Goal: Navigation & Orientation: Find specific page/section

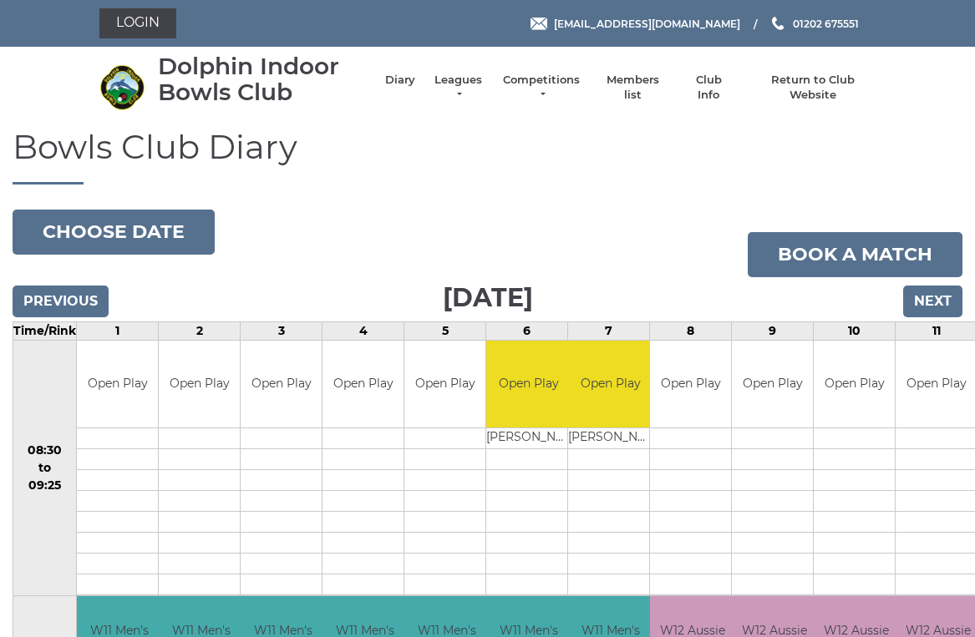
scroll to position [4, 0]
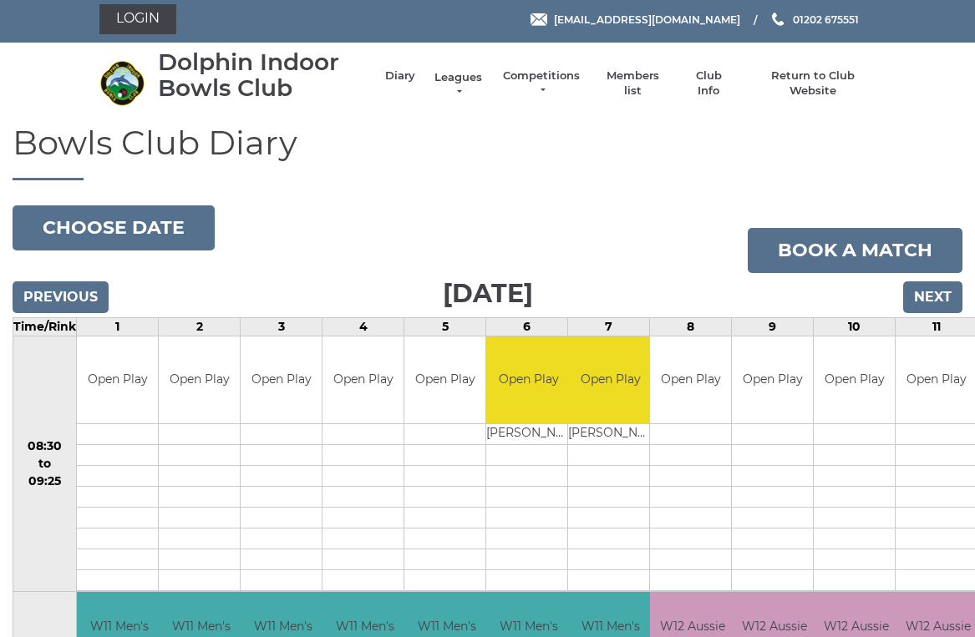
click at [479, 86] on link "Leagues" at bounding box center [458, 85] width 53 height 30
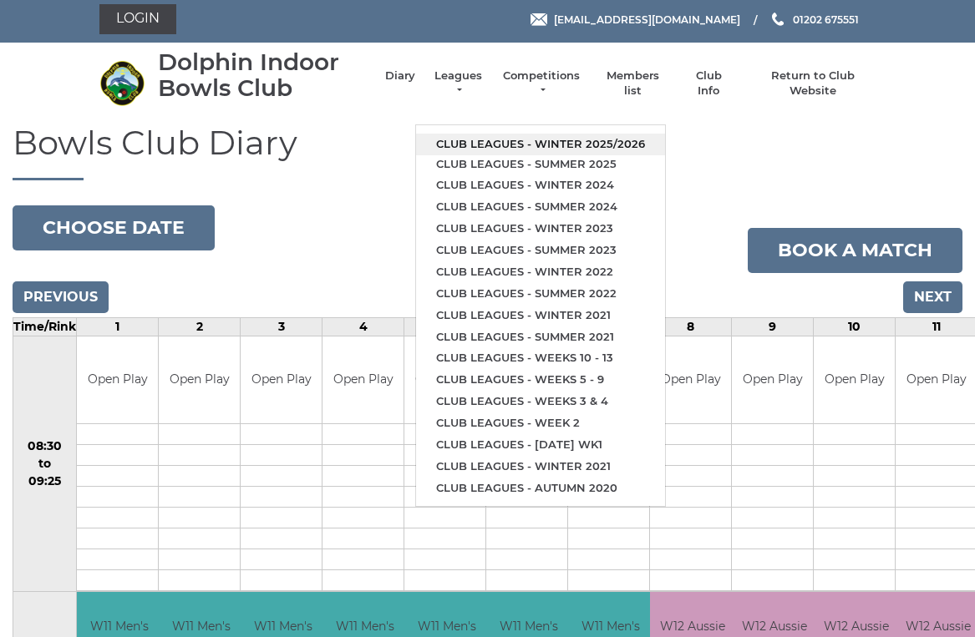
click at [576, 138] on link "Club leagues - Winter 2025/2026" at bounding box center [540, 145] width 249 height 22
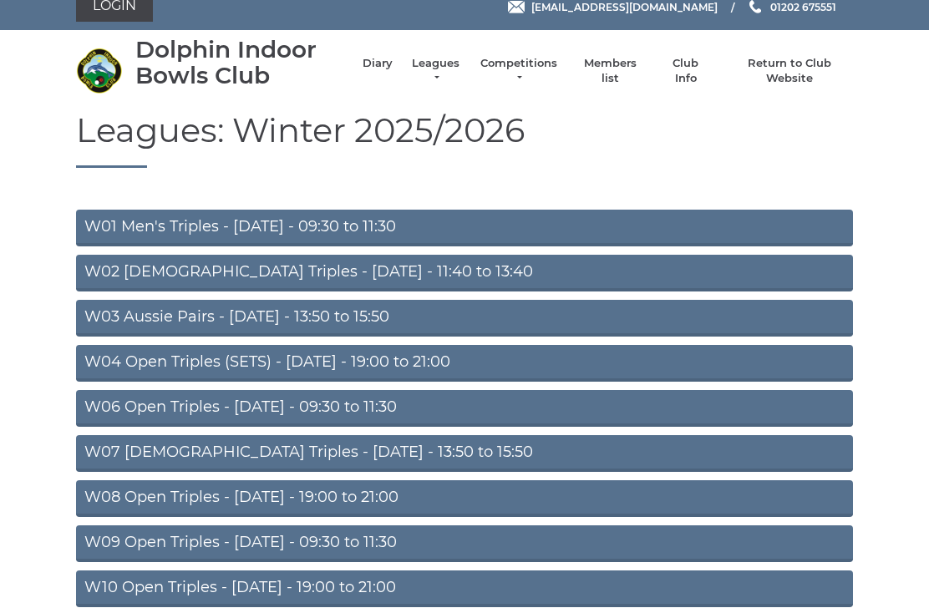
scroll to position [17, 0]
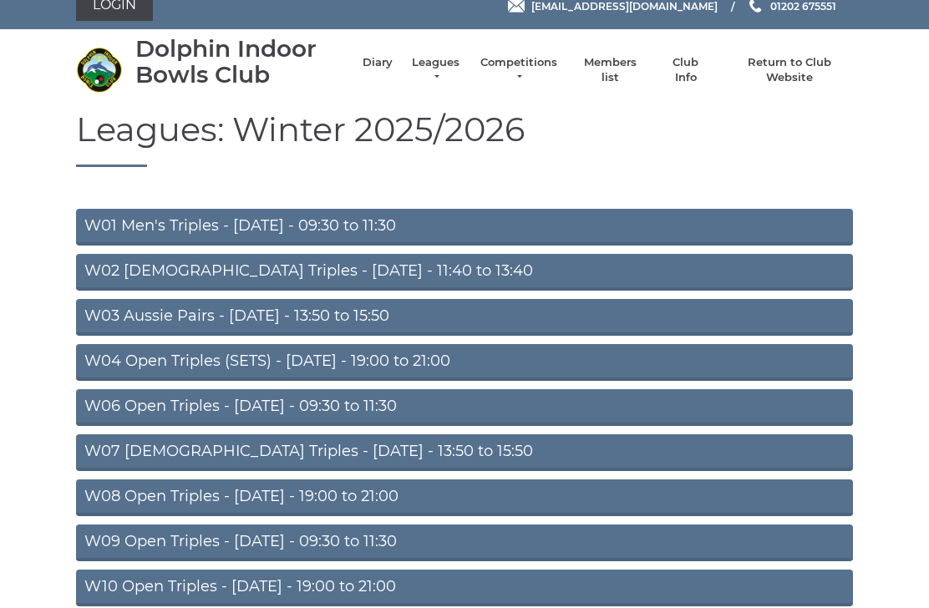
click at [373, 224] on link "W01 Men's Triples - [DATE] - 09:30 to 11:30" at bounding box center [464, 228] width 777 height 37
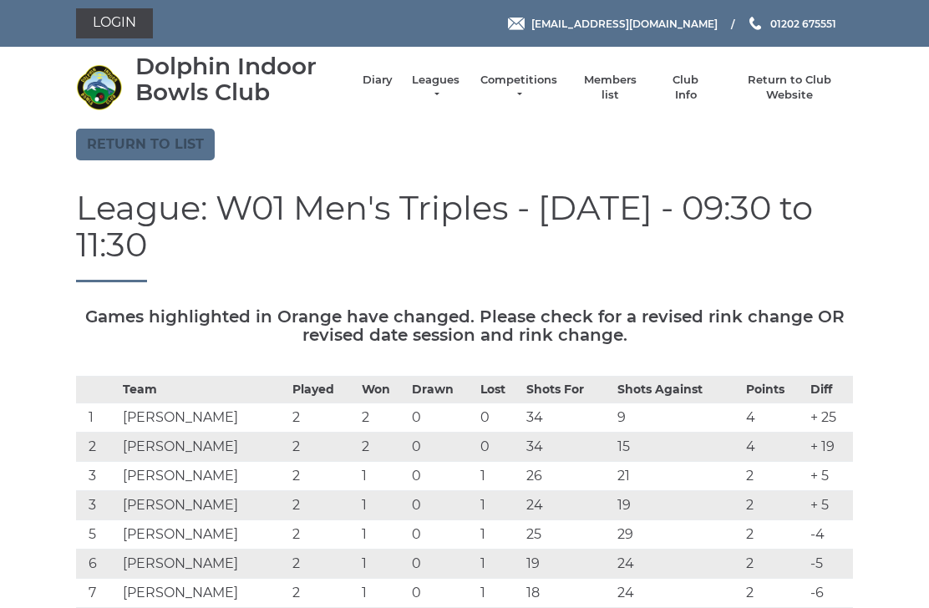
click at [152, 148] on link "Return to list" at bounding box center [145, 145] width 139 height 32
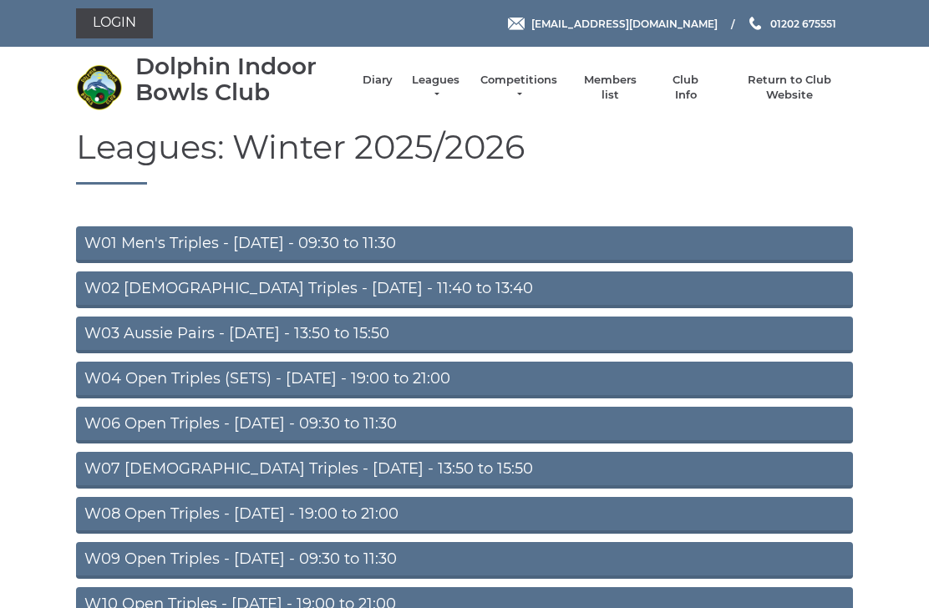
click at [369, 377] on link "W04 Open Triples (SETS) - Monday - 19:00 to 21:00" at bounding box center [464, 380] width 777 height 37
